Goal: Task Accomplishment & Management: Manage account settings

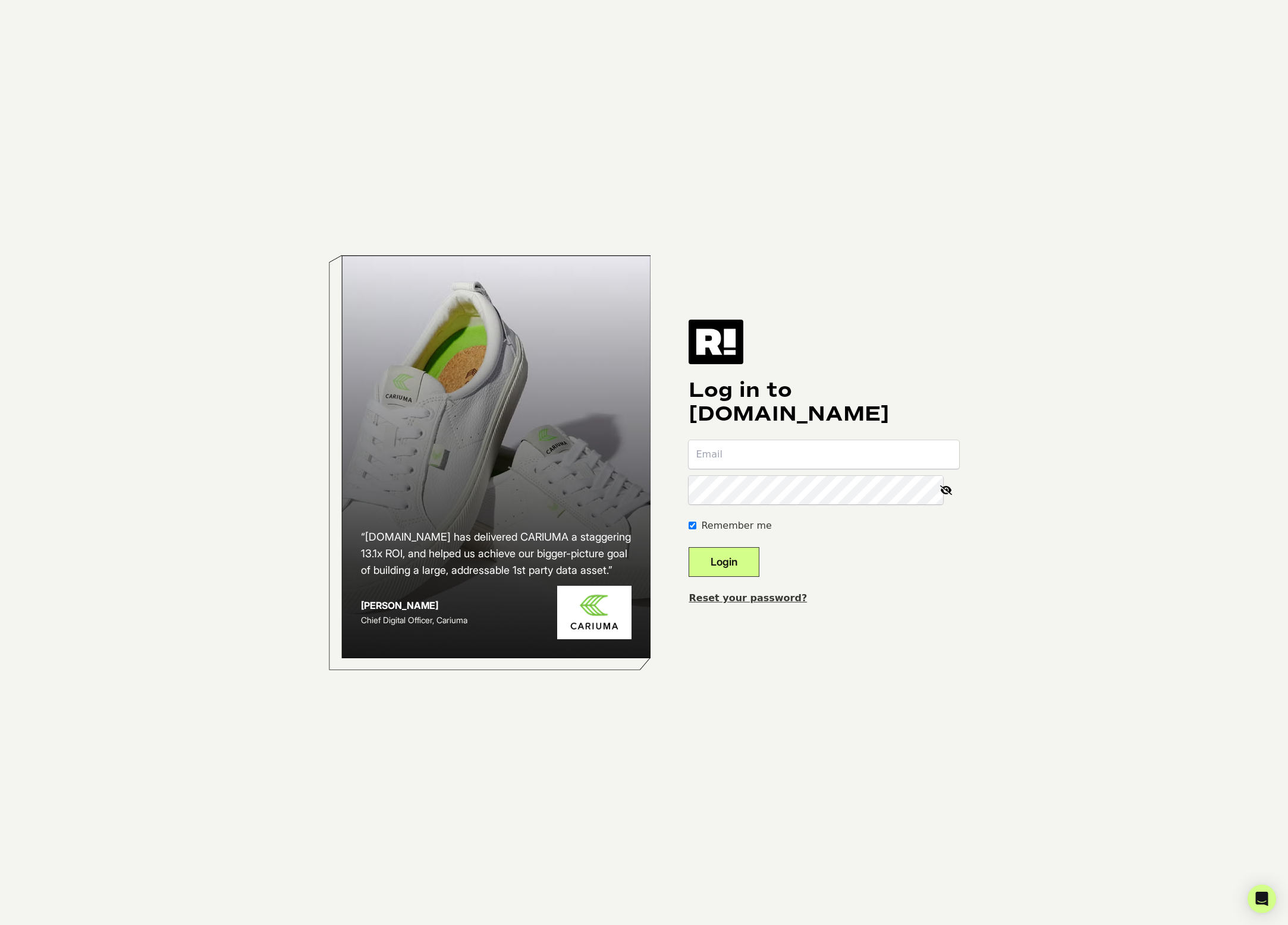
paste input "mailto:nick@renutherapy.com"
click at [743, 455] on input "mailto:nick@renutherapy.com" at bounding box center [824, 454] width 270 height 29
type input "[PERSON_NAME][EMAIL_ADDRESS][DOMAIN_NAME]"
click at [749, 570] on button "Login" at bounding box center [724, 562] width 71 height 29
click at [724, 599] on link "Reset your password?" at bounding box center [748, 598] width 118 height 11
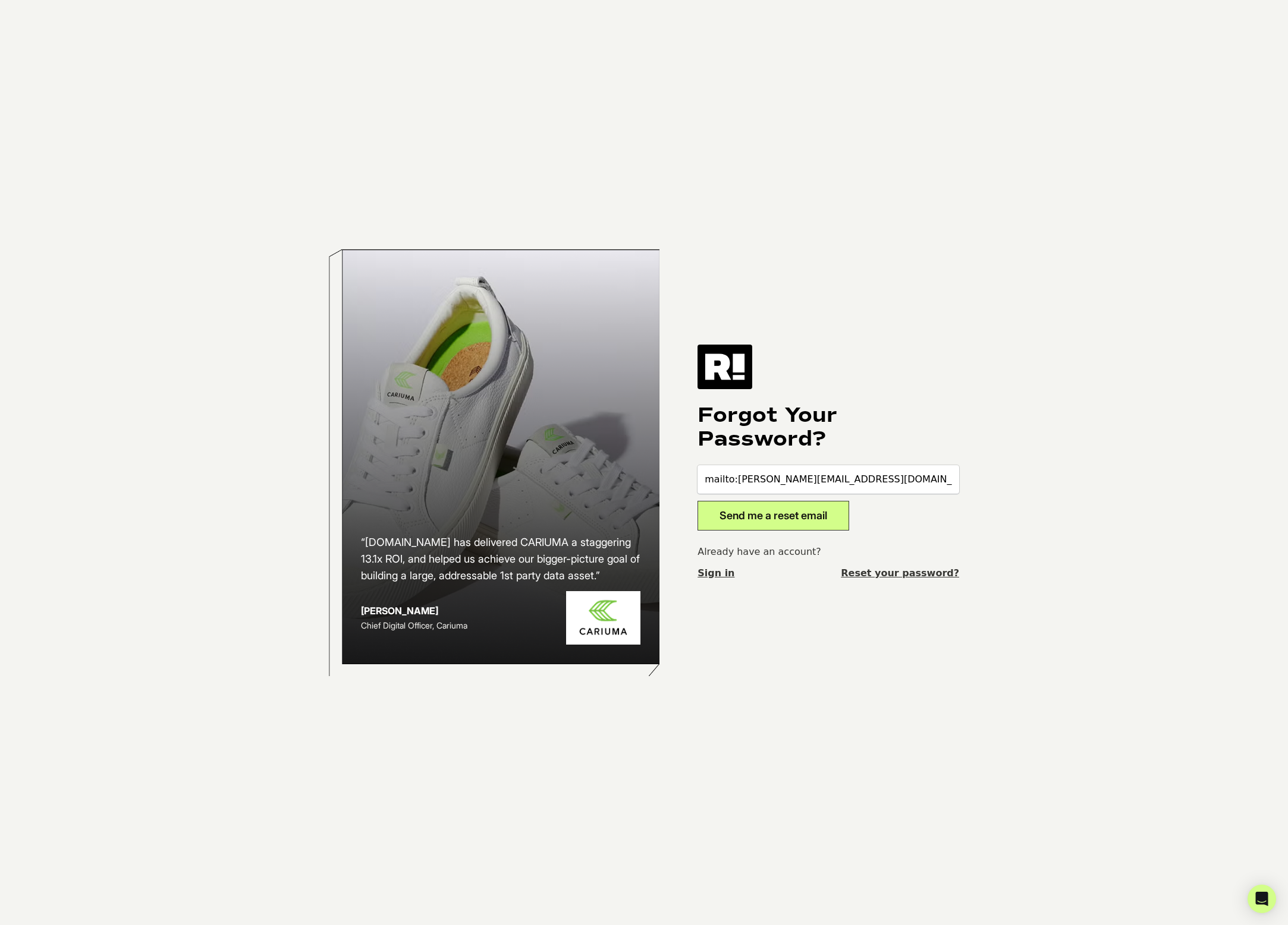
drag, startPoint x: 736, startPoint y: 480, endPoint x: 636, endPoint y: 476, distance: 100.1
click at [636, 476] on div "“Retention.com has delivered CARIUMA a staggering 13.1x ROI, and helped us achi…" at bounding box center [644, 462] width 678 height 925
type input "[PERSON_NAME][EMAIL_ADDRESS][DOMAIN_NAME]"
click at [1041, 431] on body "“Retention.com has delivered CARIUMA a staggering 13.1x ROI, and helped us achi…" at bounding box center [644, 462] width 1288 height 925
click at [837, 516] on button "Send me a reset email" at bounding box center [773, 516] width 152 height 29
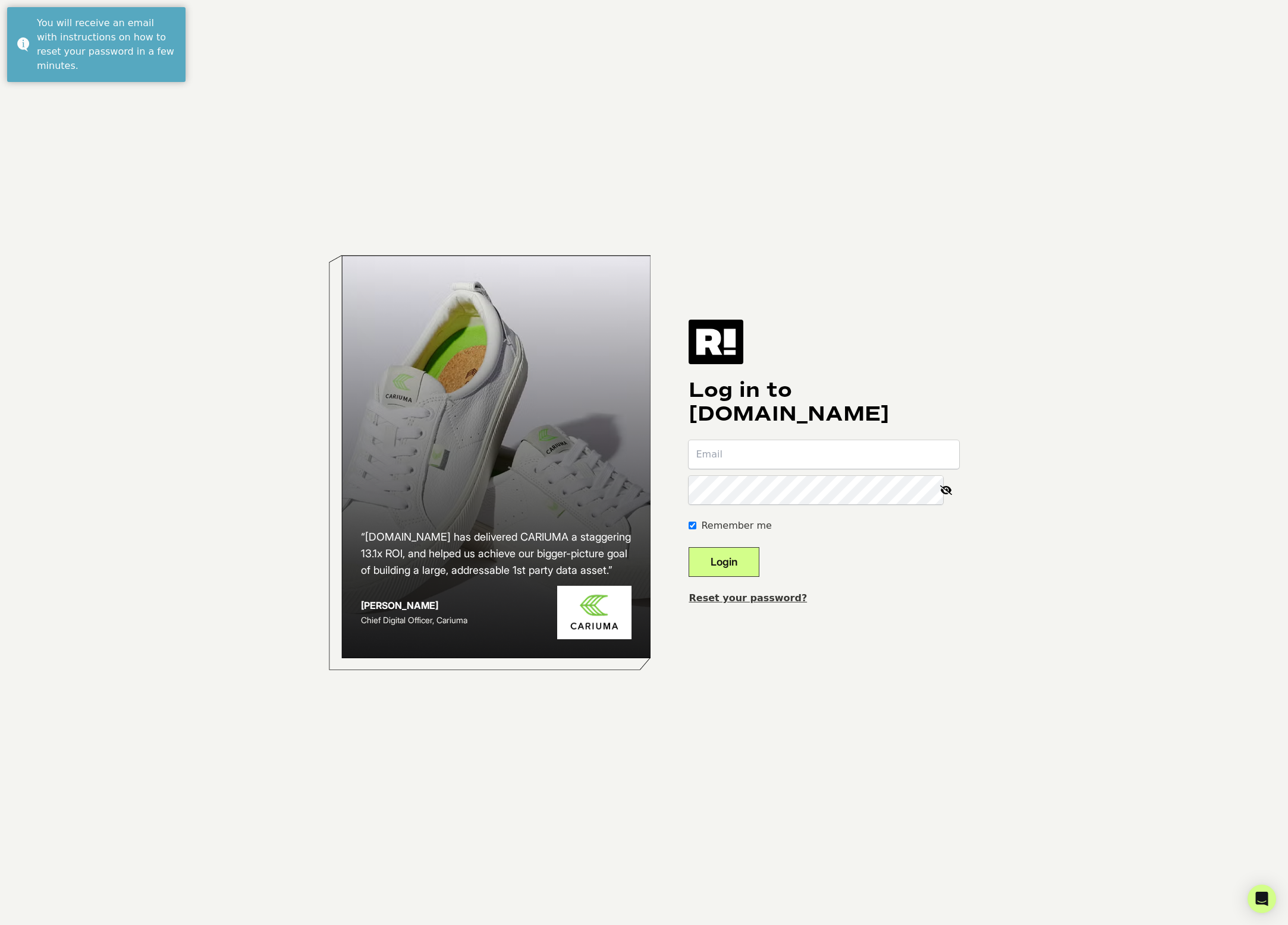
click at [1147, 451] on body "“Retention.com has delivered CARIUMA a staggering 13.1x ROI, and helped us achi…" at bounding box center [644, 462] width 1288 height 925
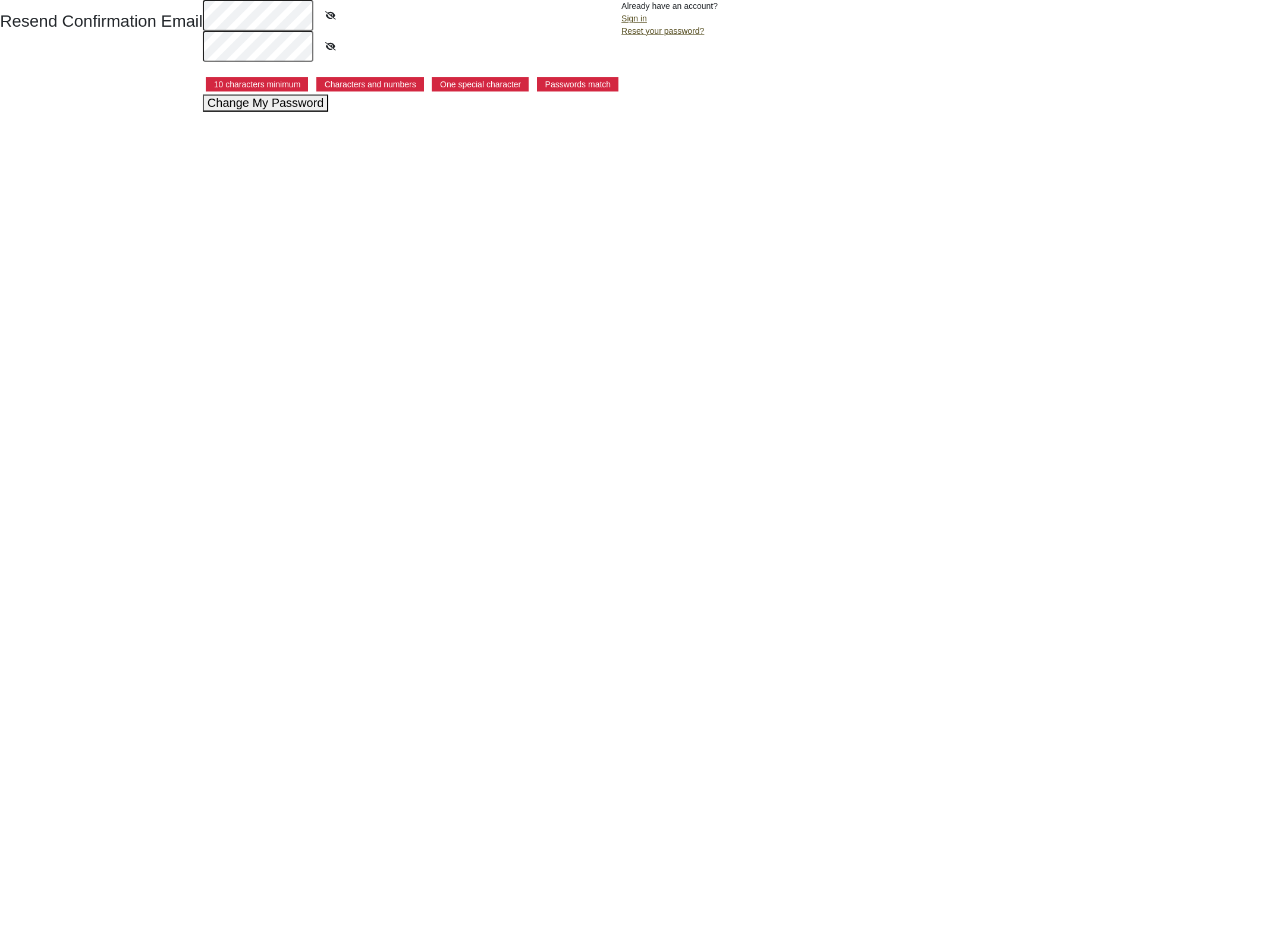
click at [281, 109] on button "Change My Password" at bounding box center [266, 103] width 126 height 17
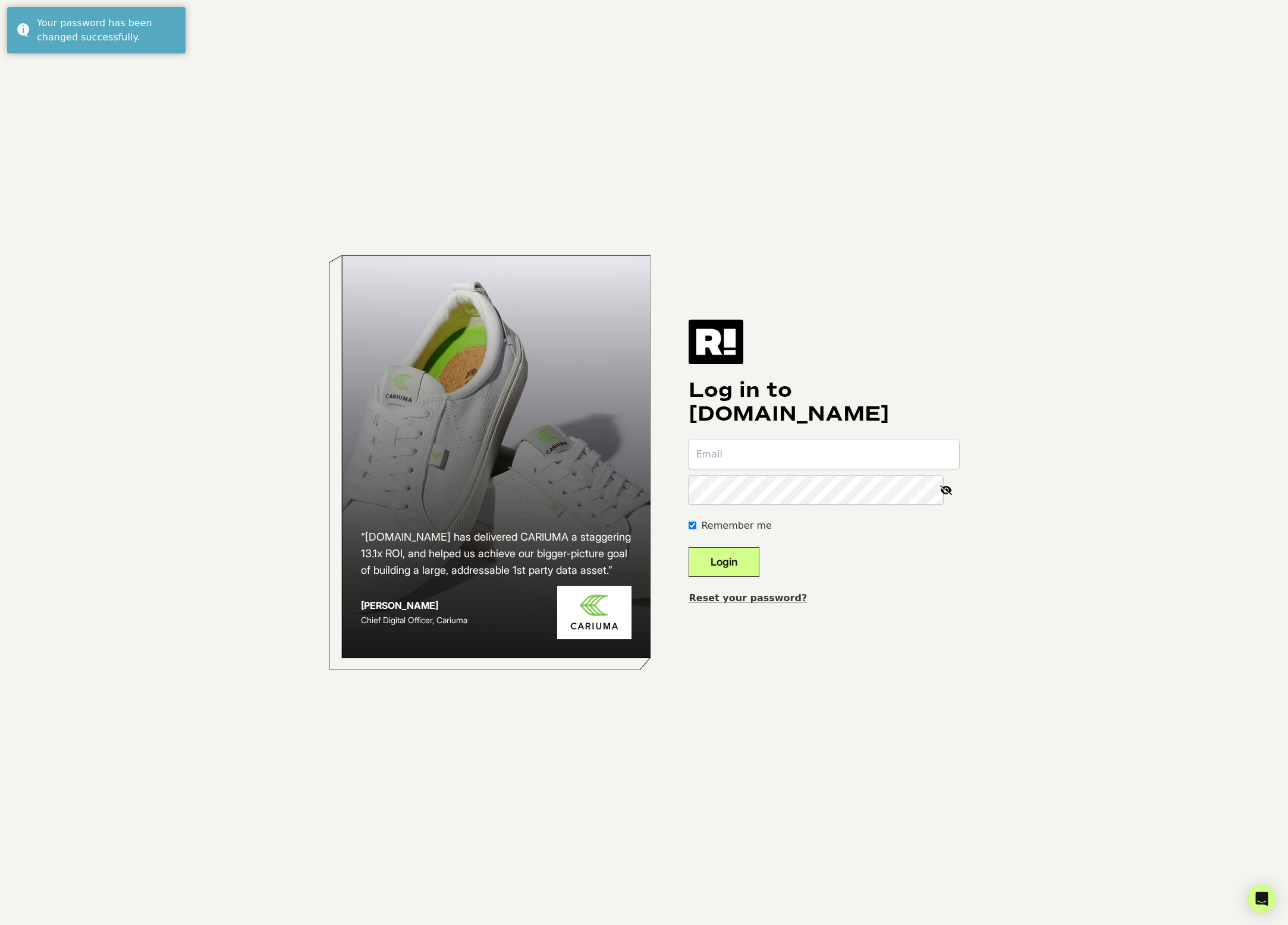
type input "[PERSON_NAME][EMAIL_ADDRESS][DOMAIN_NAME]"
click at [741, 562] on button "Login" at bounding box center [724, 562] width 71 height 29
click at [942, 573] on form "Remember me Login" at bounding box center [824, 508] width 270 height 136
click at [805, 449] on input "email" at bounding box center [824, 454] width 270 height 29
type input "[PERSON_NAME][EMAIL_ADDRESS][DOMAIN_NAME]"
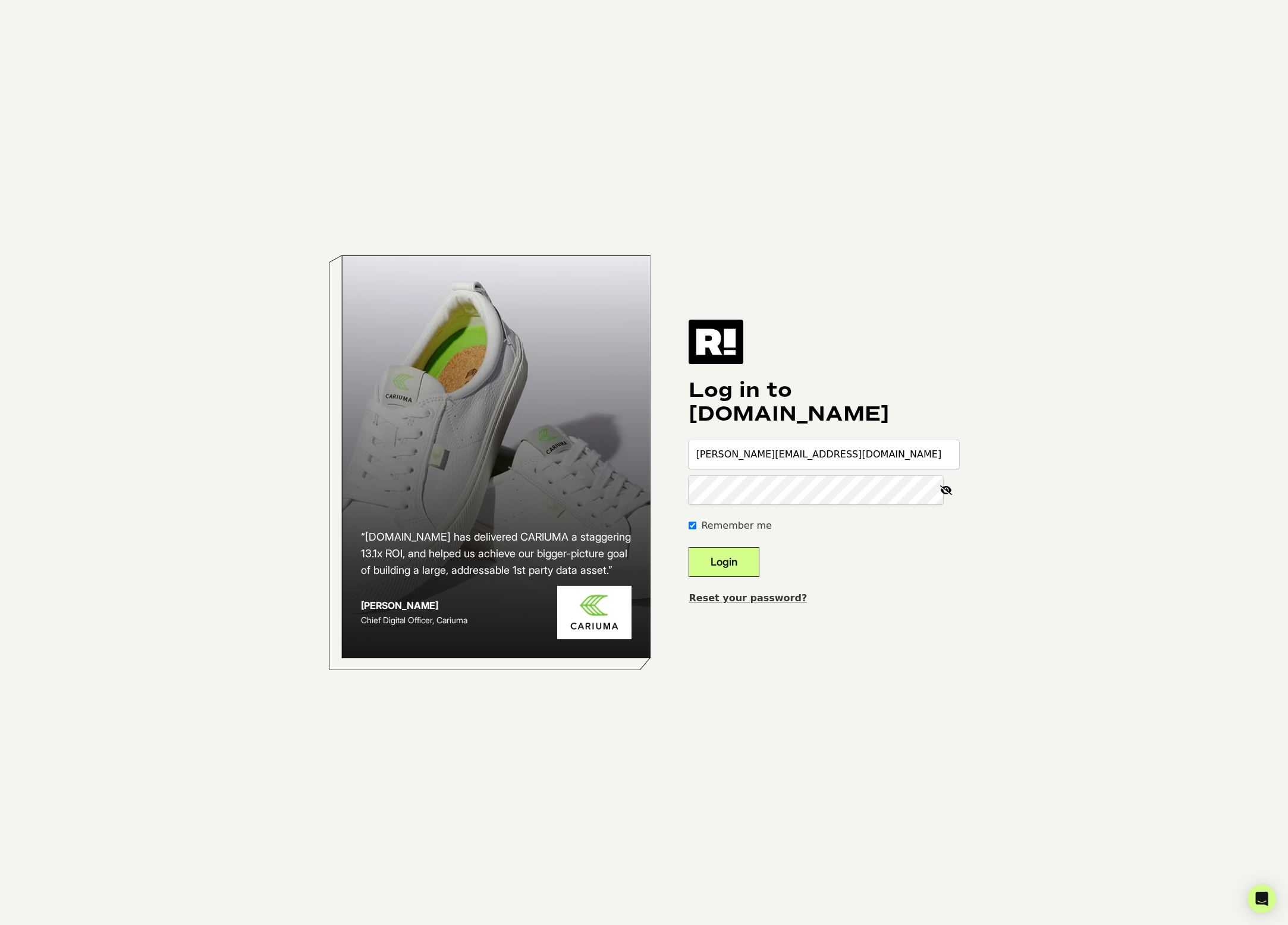
click at [758, 555] on button "Login" at bounding box center [724, 562] width 71 height 29
click at [925, 571] on form "Remember me Login" at bounding box center [824, 508] width 270 height 136
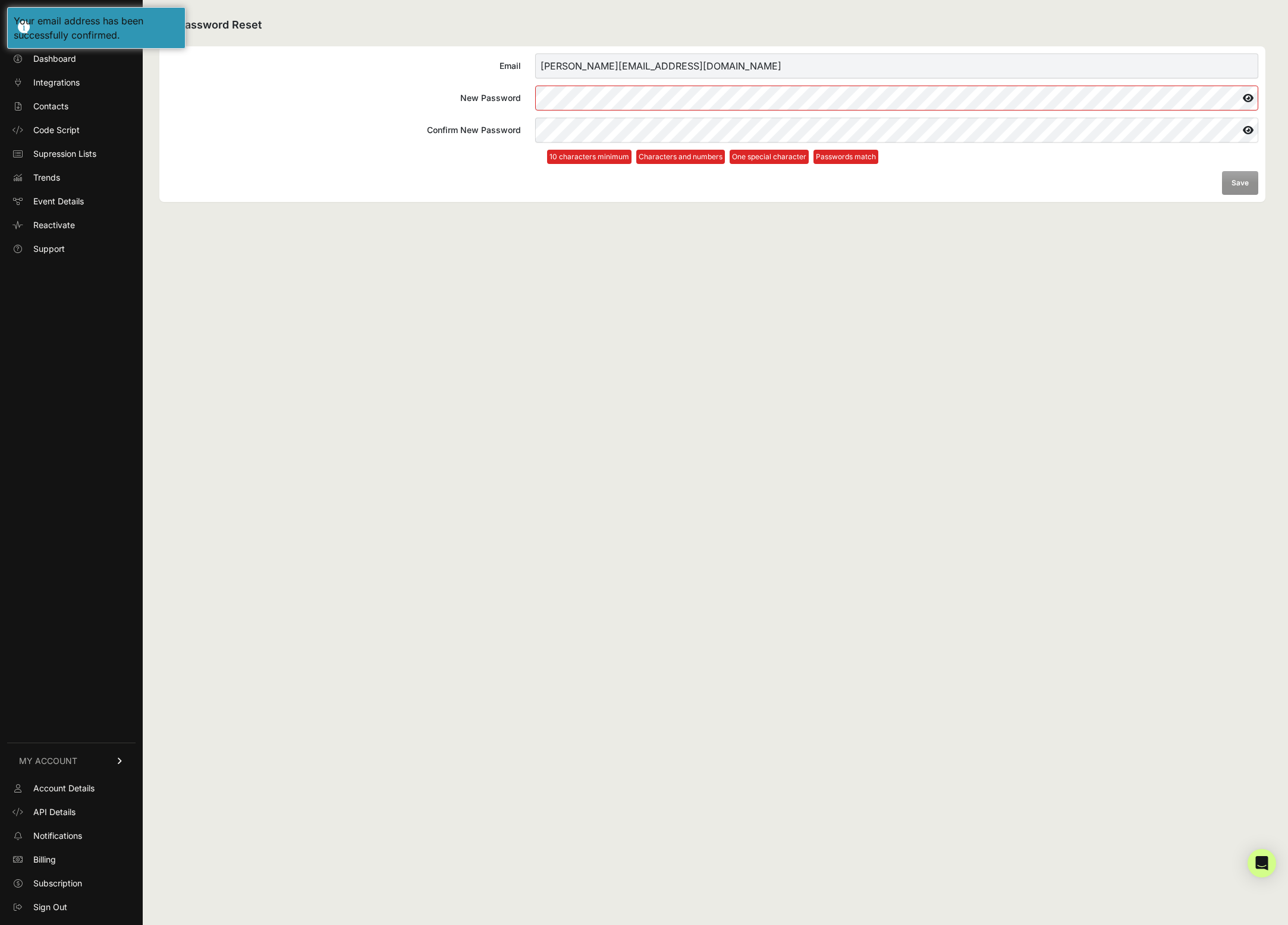
click at [599, 313] on div "Password Reset Email [PERSON_NAME][EMAIL_ADDRESS][DOMAIN_NAME] New Password Con…" at bounding box center [712, 462] width 1139 height 925
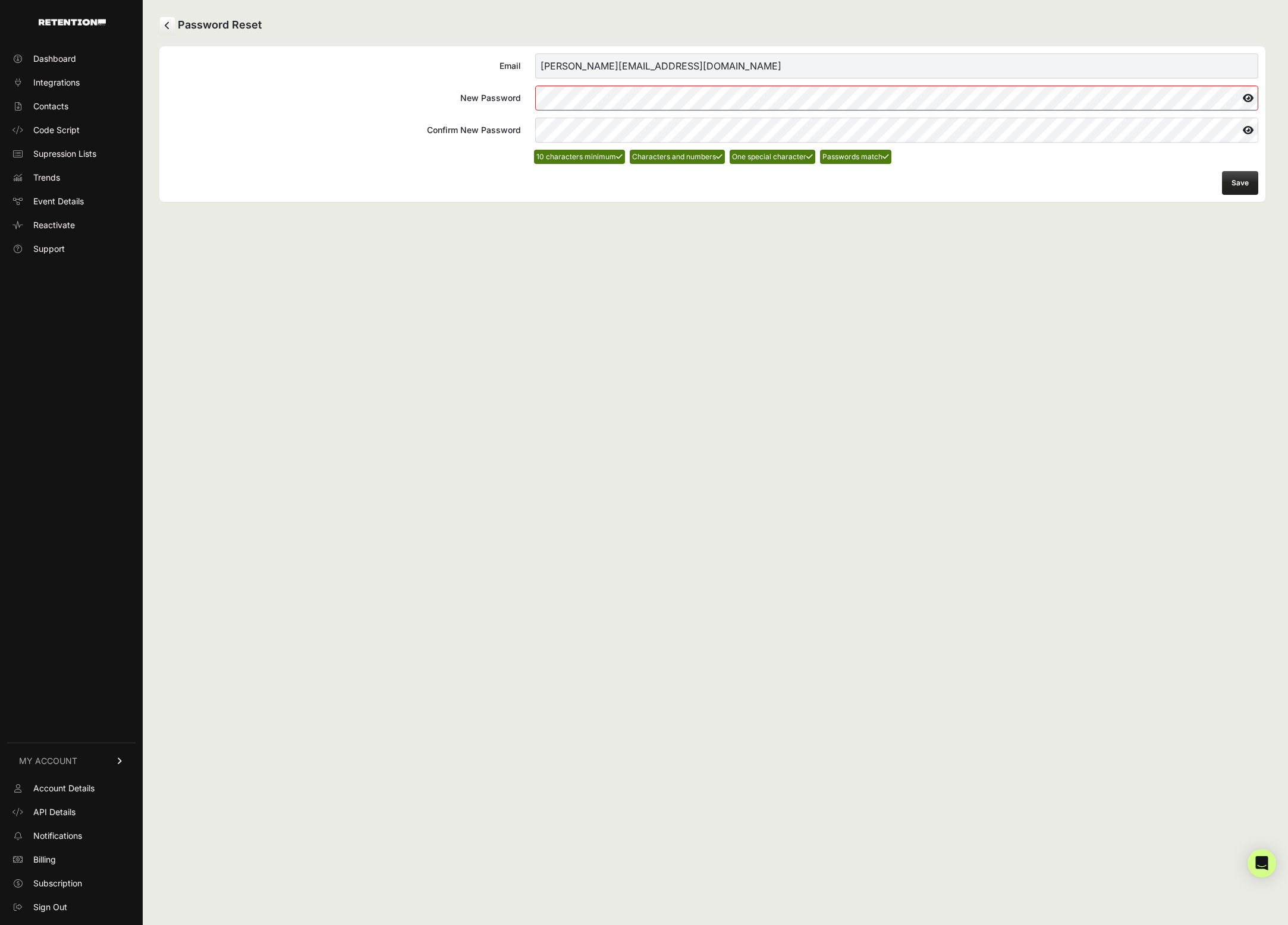
click at [1247, 188] on button "Save" at bounding box center [1240, 183] width 36 height 24
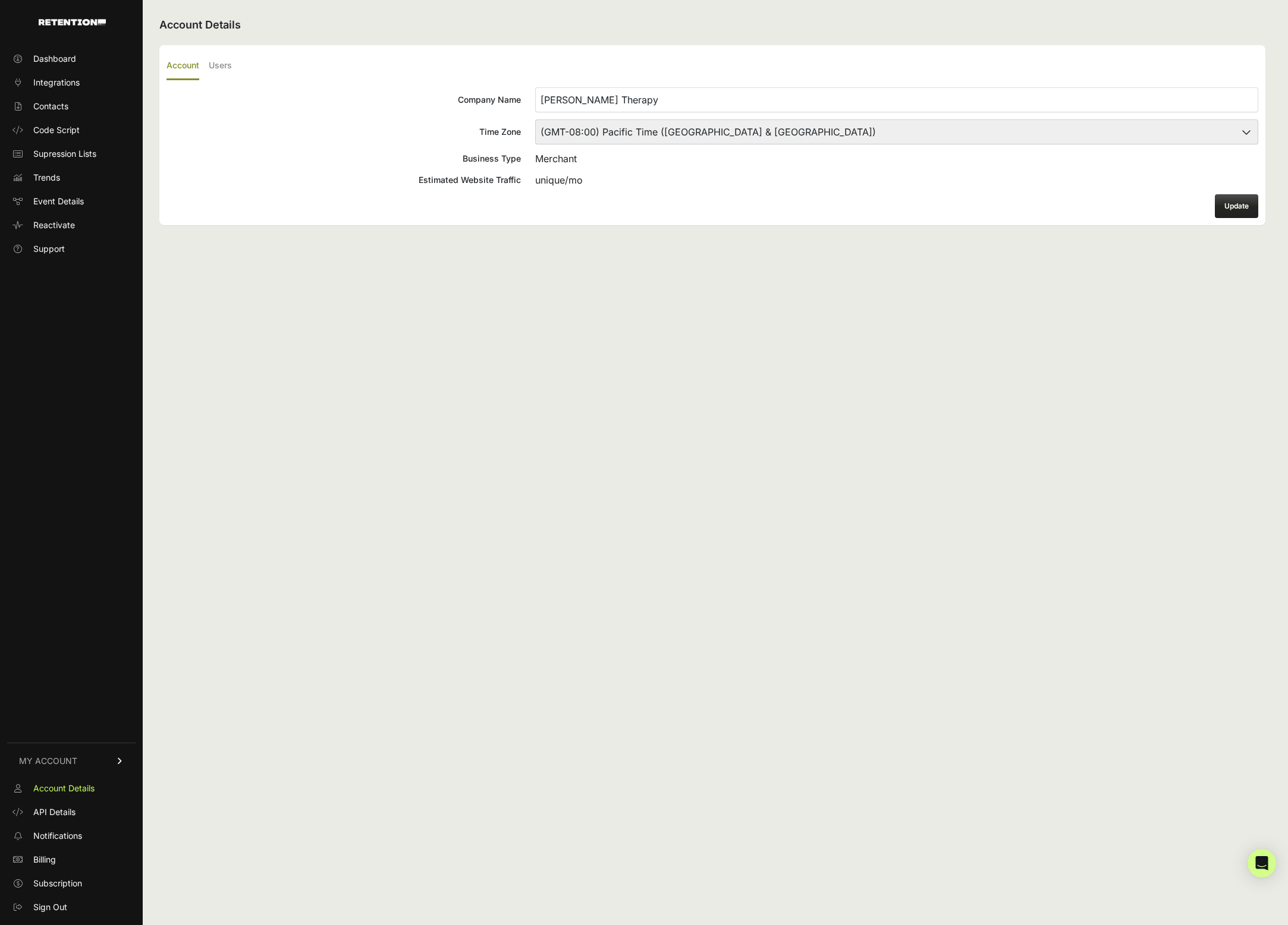
select select "Central Time ([GEOGRAPHIC_DATA] & [GEOGRAPHIC_DATA])"
click at [1235, 203] on button "Update" at bounding box center [1236, 206] width 43 height 24
click at [1237, 205] on button "Update" at bounding box center [1236, 206] width 43 height 24
